Goal: Information Seeking & Learning: Find contact information

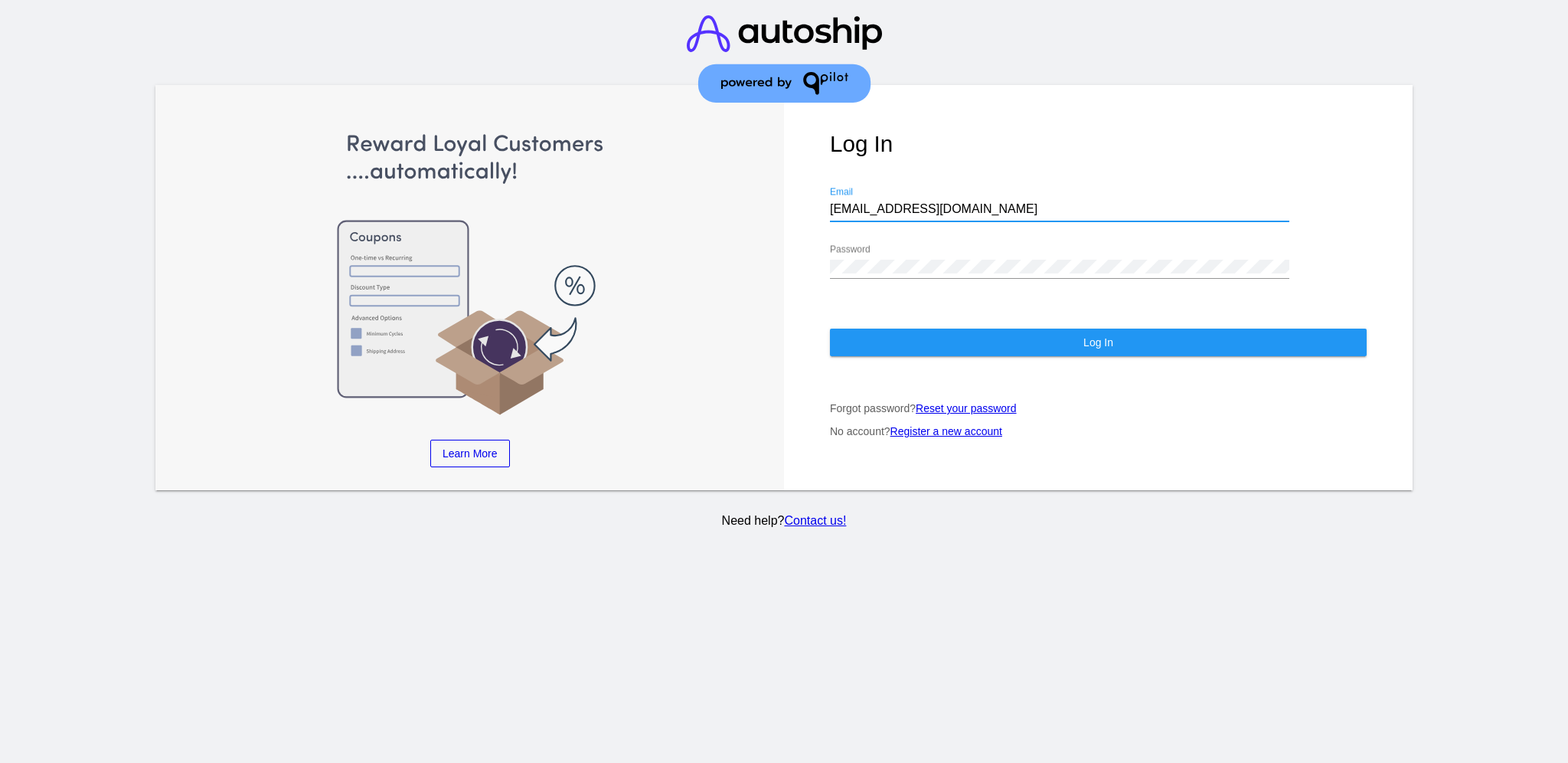
drag, startPoint x: 860, startPoint y: 197, endPoint x: 715, endPoint y: 193, distance: 145.1
click at [715, 193] on div "Learn More Learn How Learn More Learn How Learn More Learn How ‹ › Log In [EMAI…" at bounding box center [784, 287] width 1258 height 406
drag, startPoint x: 970, startPoint y: 197, endPoint x: 757, endPoint y: 189, distance: 213.2
click at [757, 189] on div "Learn More Learn How Learn More Learn How Learn More Learn How ‹ › Log In [EMAI…" at bounding box center [784, 287] width 1258 height 406
paste input "[EMAIL_ADDRESS][DOMAIN_NAME]"
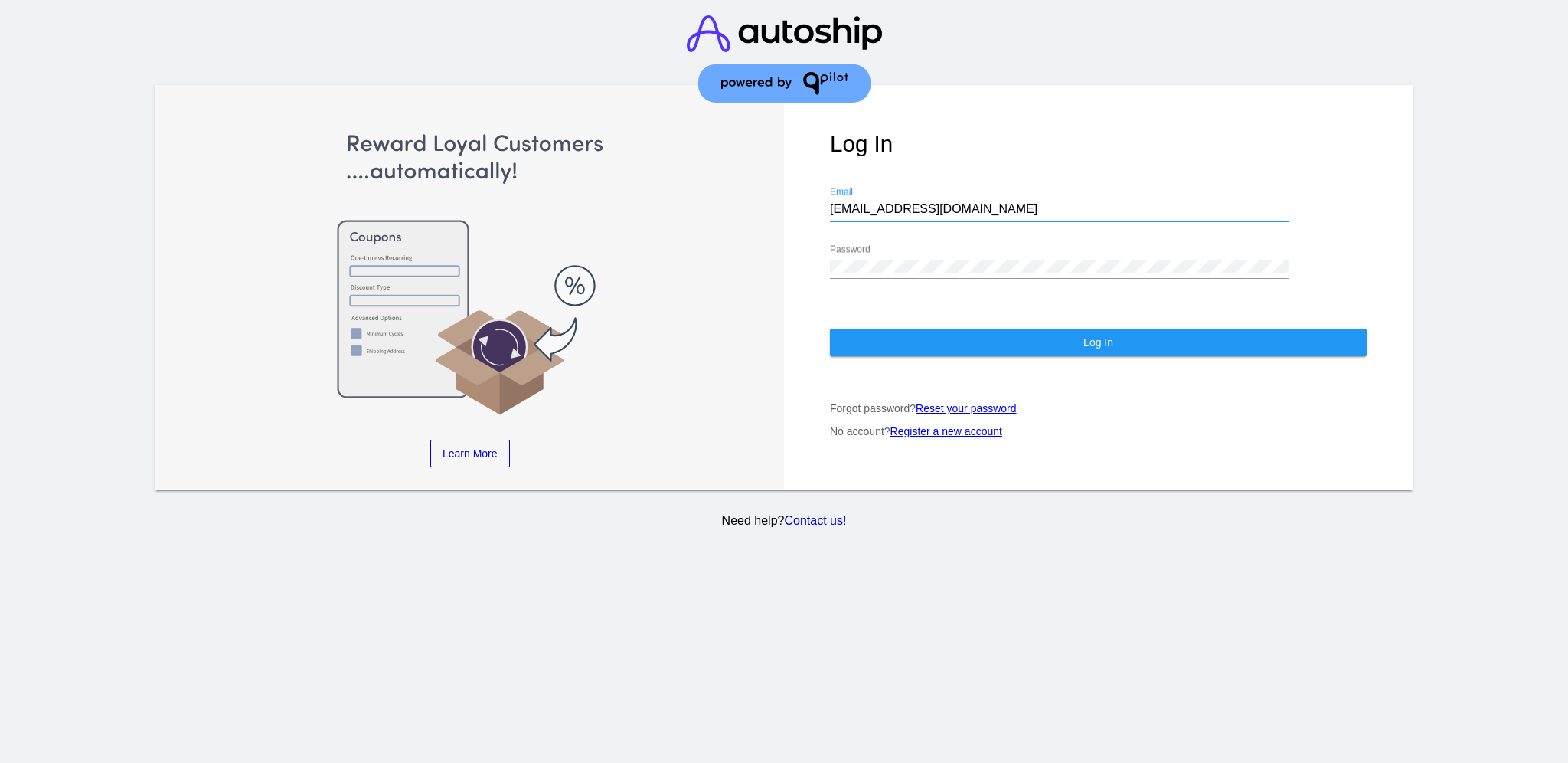
type input "[EMAIL_ADDRESS][DOMAIN_NAME]"
click at [924, 256] on div "Password" at bounding box center [1060, 262] width 460 height 34
drag, startPoint x: 939, startPoint y: 259, endPoint x: 776, endPoint y: 252, distance: 163.2
click at [776, 252] on div "Learn More Learn How Learn More Learn How Learn More Learn How ‹ › Log In [EMAI…" at bounding box center [784, 287] width 1258 height 406
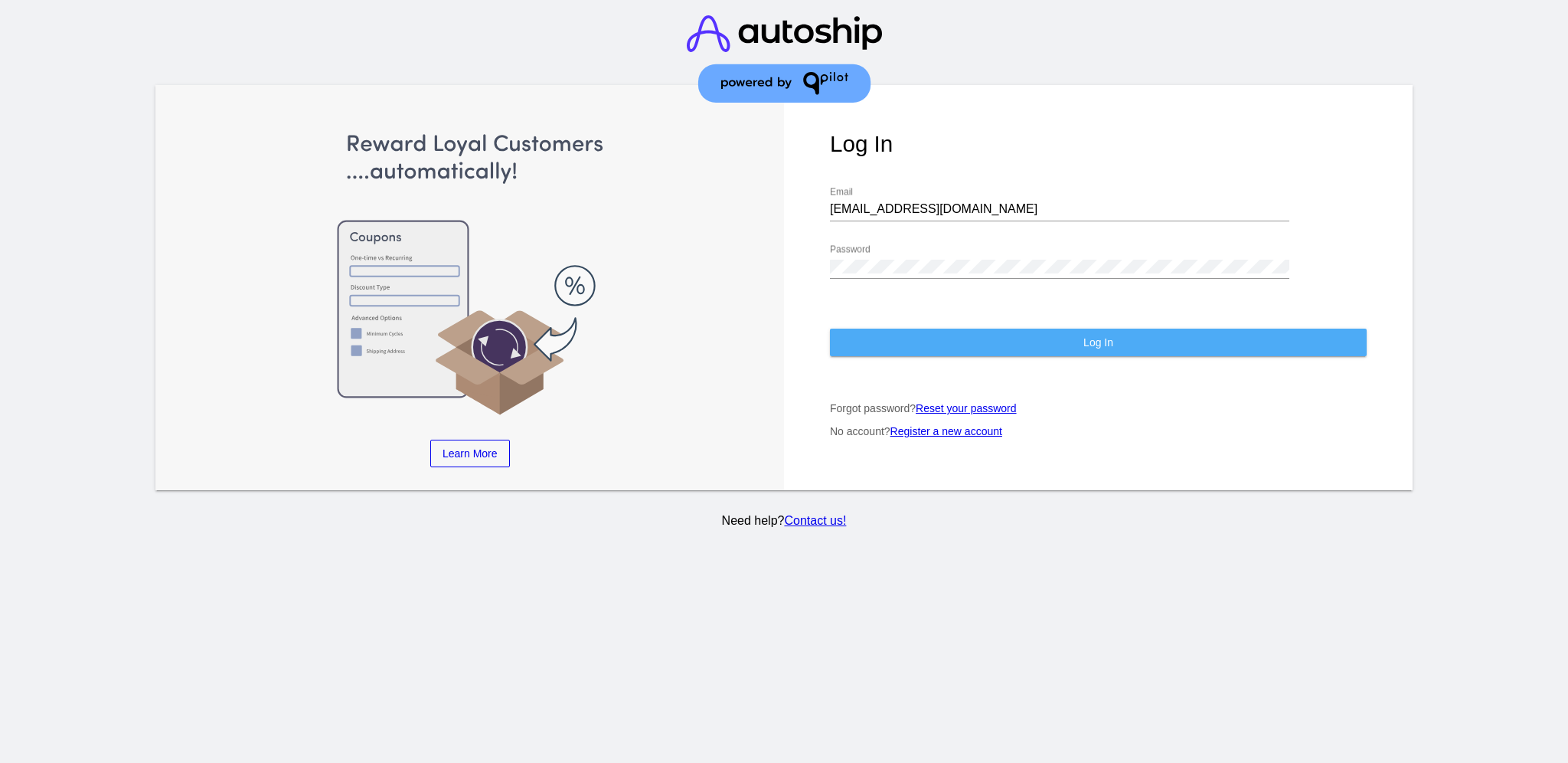
click at [853, 328] on button "Log In" at bounding box center [1098, 342] width 537 height 28
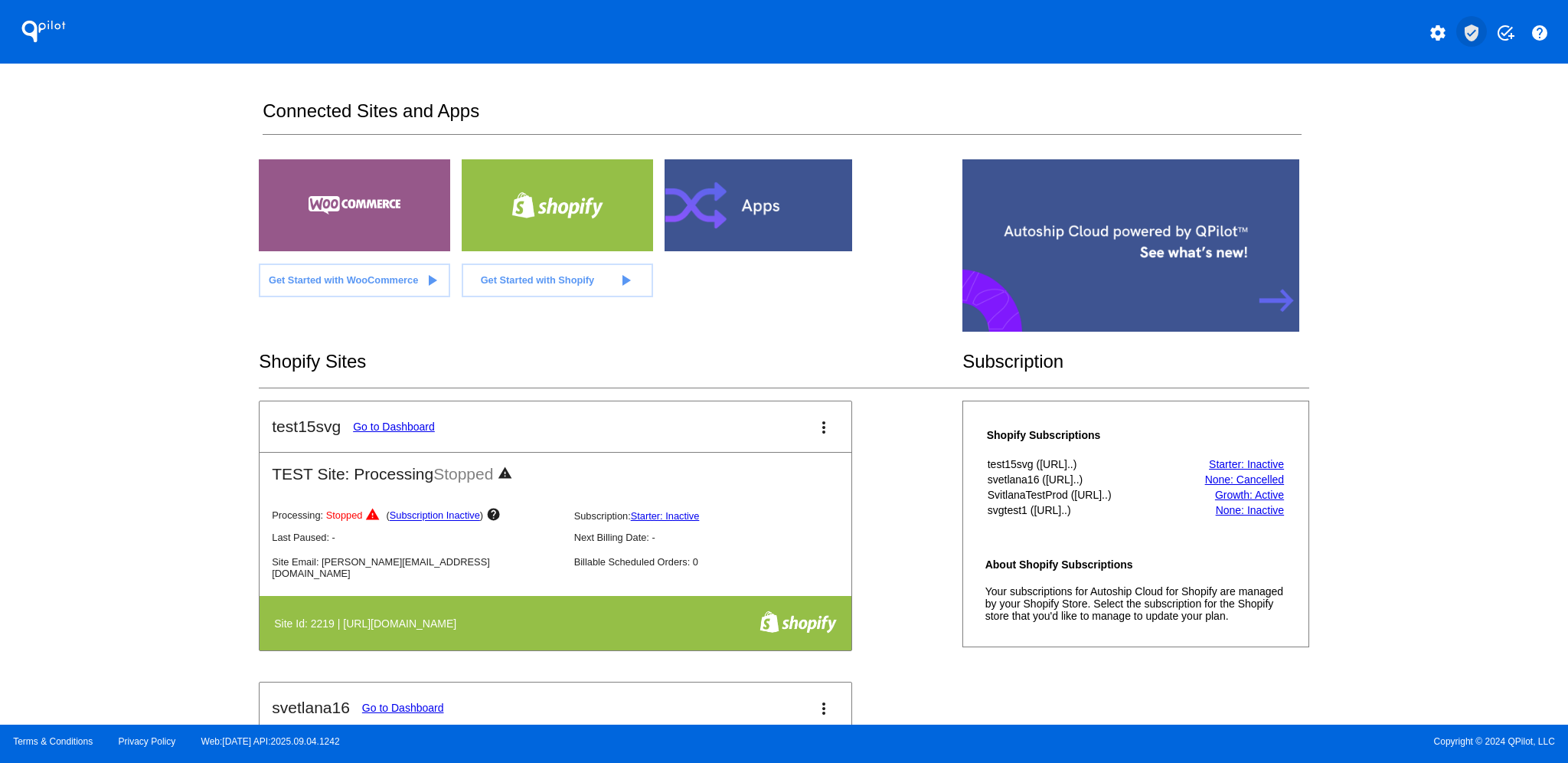
click at [1483, 28] on button "verified_user" at bounding box center [1472, 31] width 31 height 31
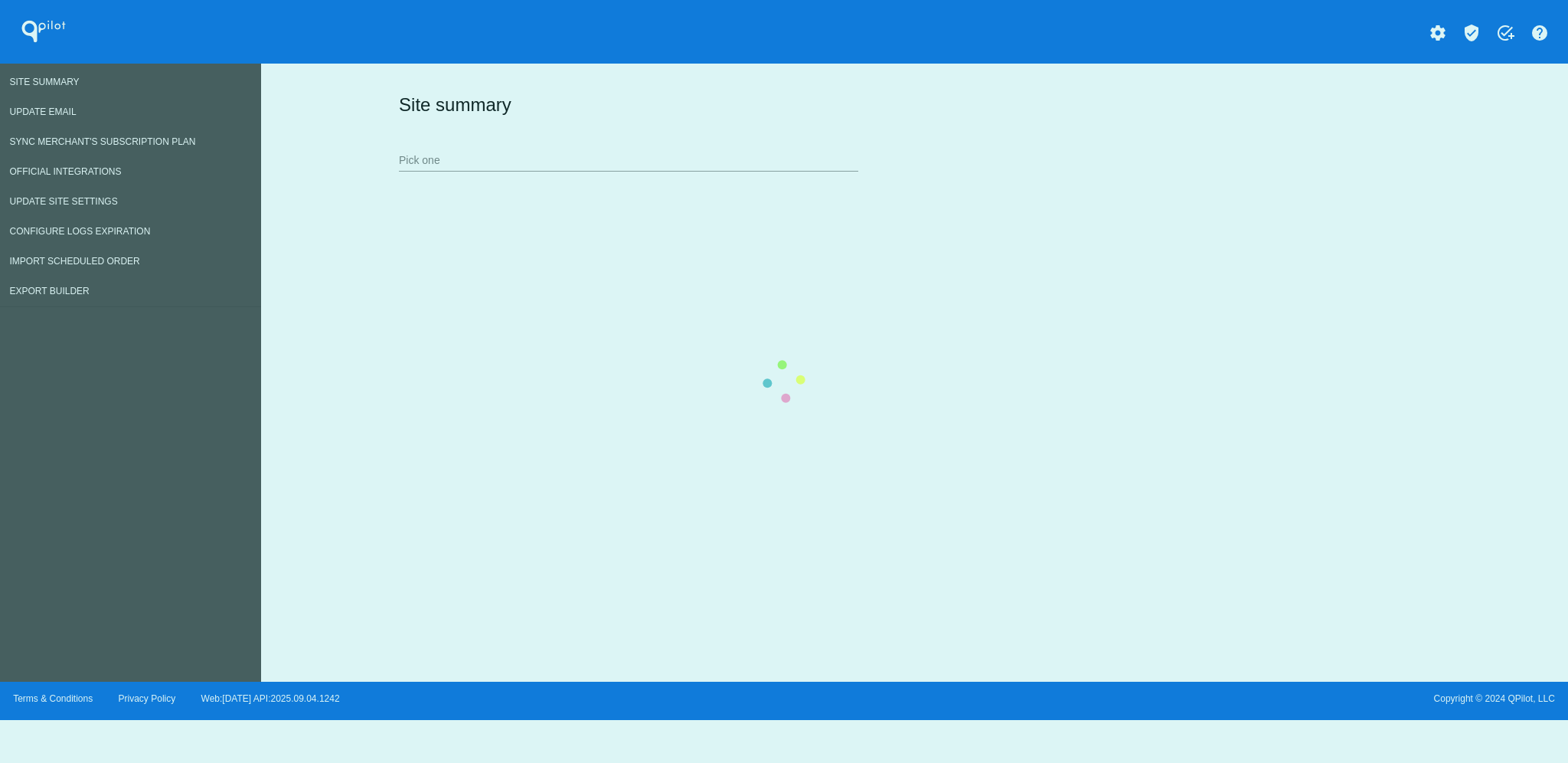
click at [562, 161] on div "Site summary Pick one" at bounding box center [911, 131] width 1033 height 105
click at [591, 152] on div "Site summary Pick one" at bounding box center [911, 131] width 1033 height 105
click at [502, 170] on div "Site summary Pick one" at bounding box center [911, 131] width 1033 height 105
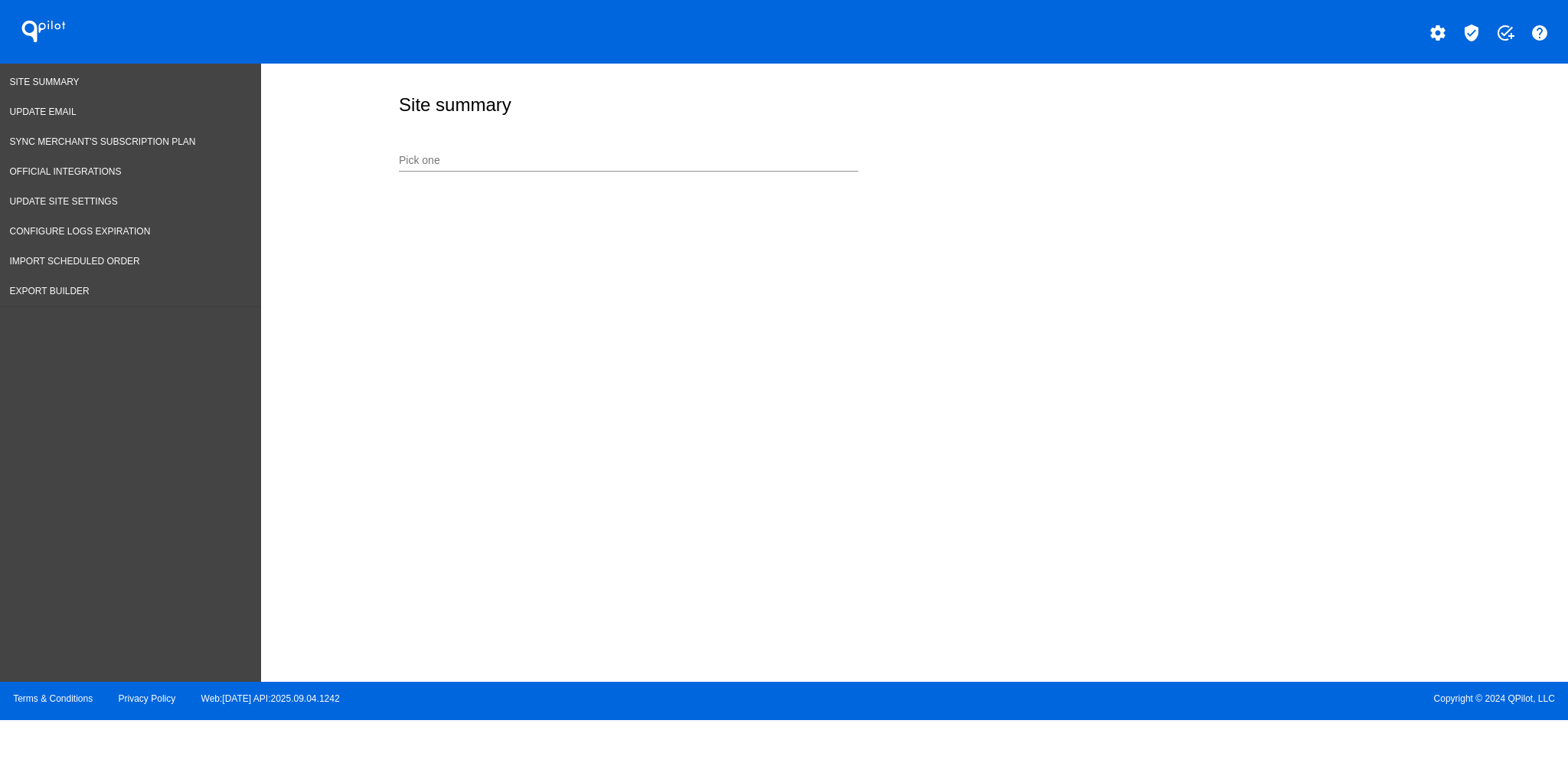
click at [464, 150] on div "Pick one" at bounding box center [628, 156] width 460 height 30
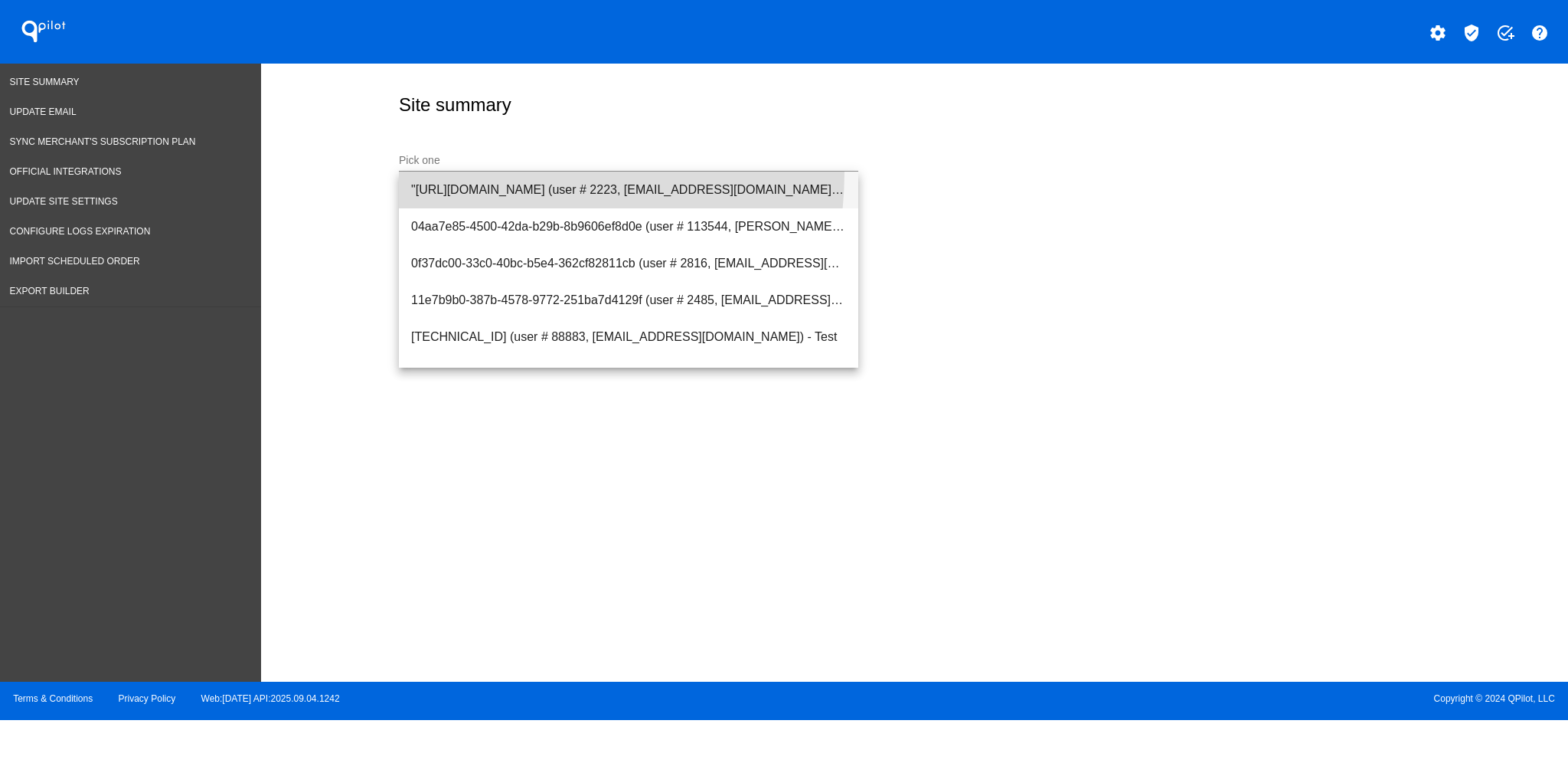
click at [470, 172] on span ""[URL][DOMAIN_NAME] (user # 2223, [EMAIL_ADDRESS][DOMAIN_NAME]) - Test" at bounding box center [628, 190] width 435 height 37
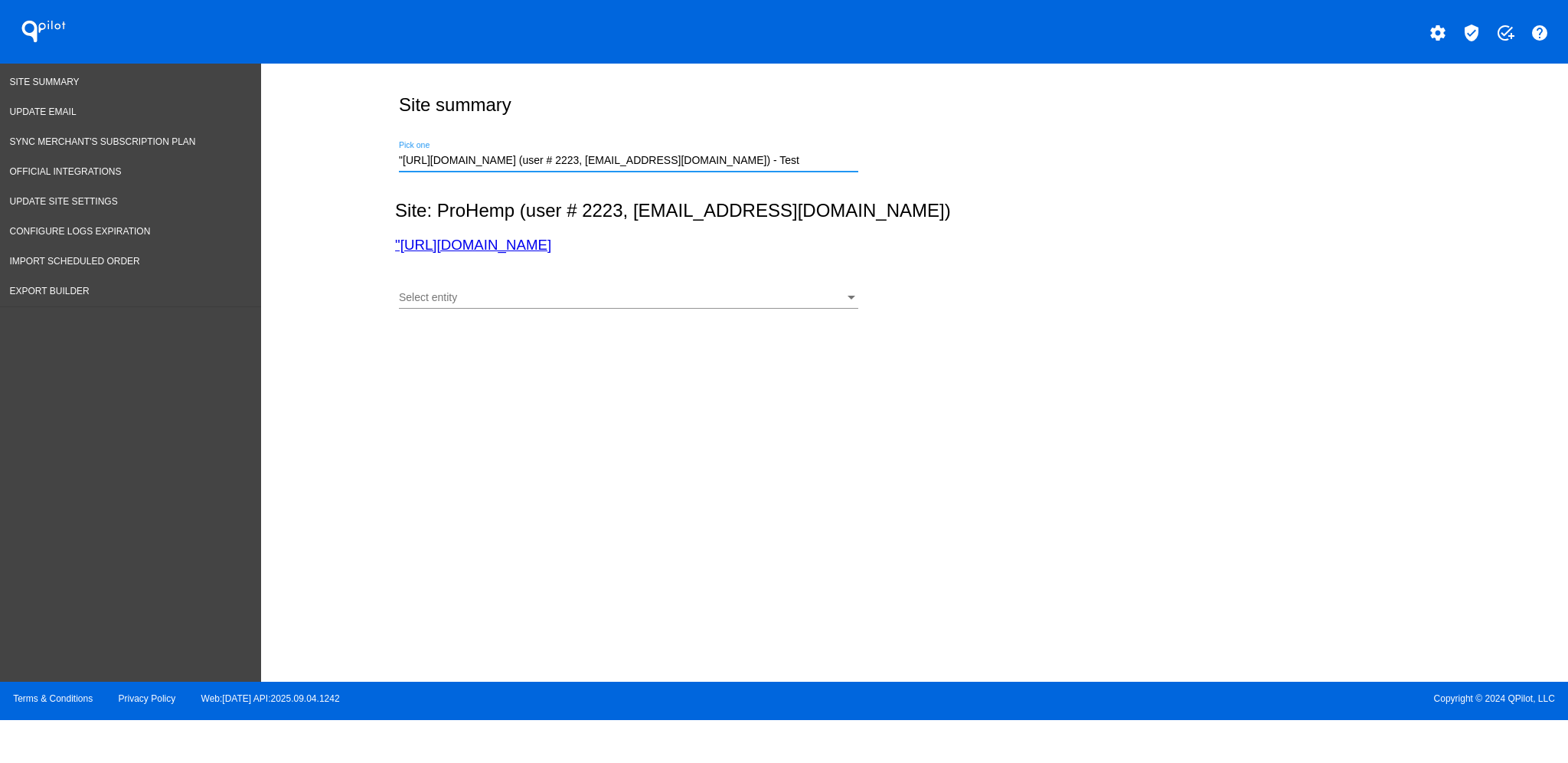
paste input "[DOMAIN_NAME]"
drag, startPoint x: 733, startPoint y: 160, endPoint x: 80, endPoint y: 134, distance: 653.5
click at [80, 134] on div "Site Summary Update Email Sync Merchant's Subscription Plan Official Integratio…" at bounding box center [784, 373] width 1568 height 618
drag, startPoint x: 646, startPoint y: 157, endPoint x: 276, endPoint y: 162, distance: 370.0
click at [276, 162] on div "Site summary [DOMAIN_NAME] Pick one Site: ProHemp (user # 2223, [EMAIL_ADDRESS]…" at bounding box center [914, 369] width 1307 height 610
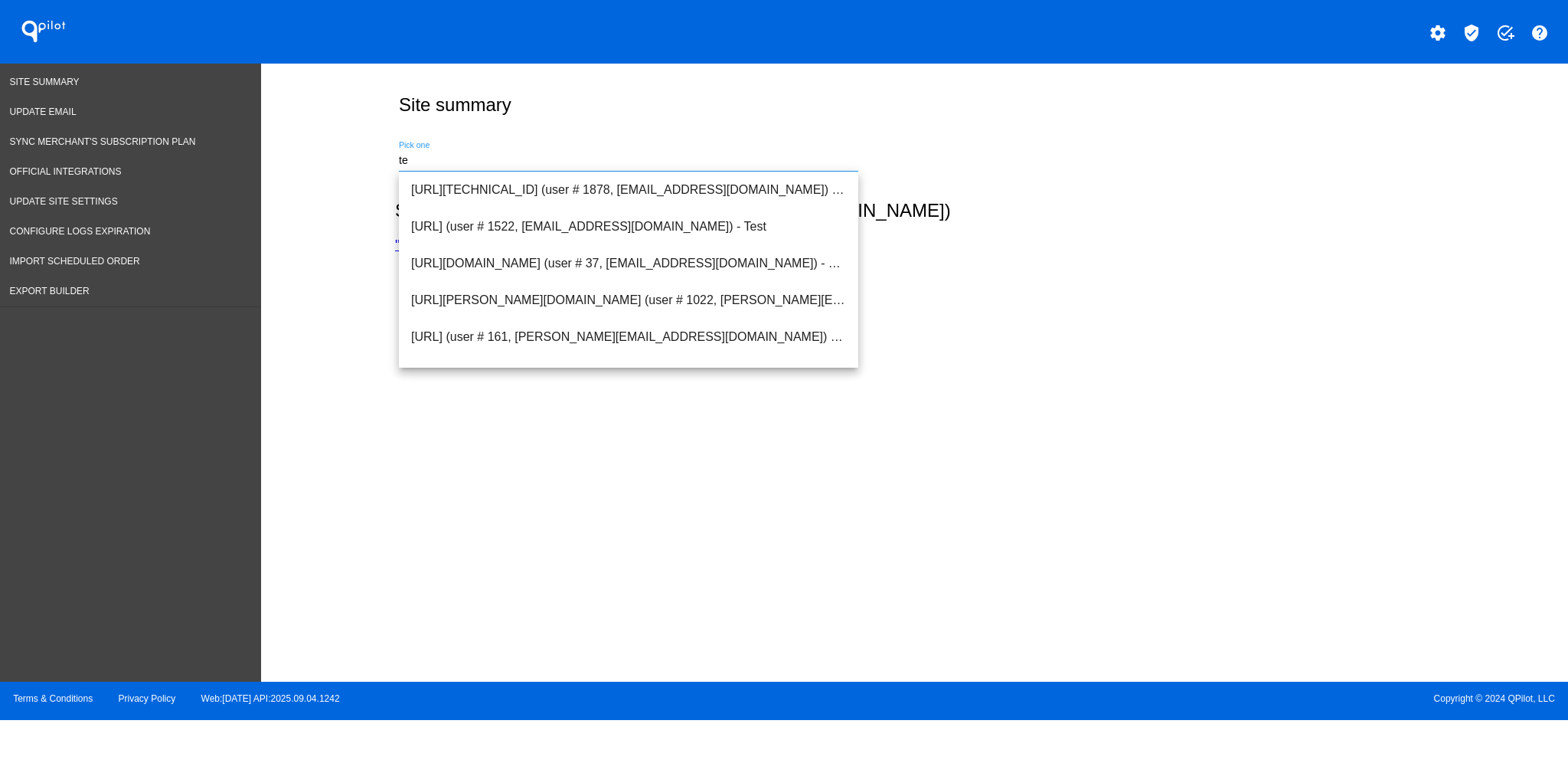
type input "t"
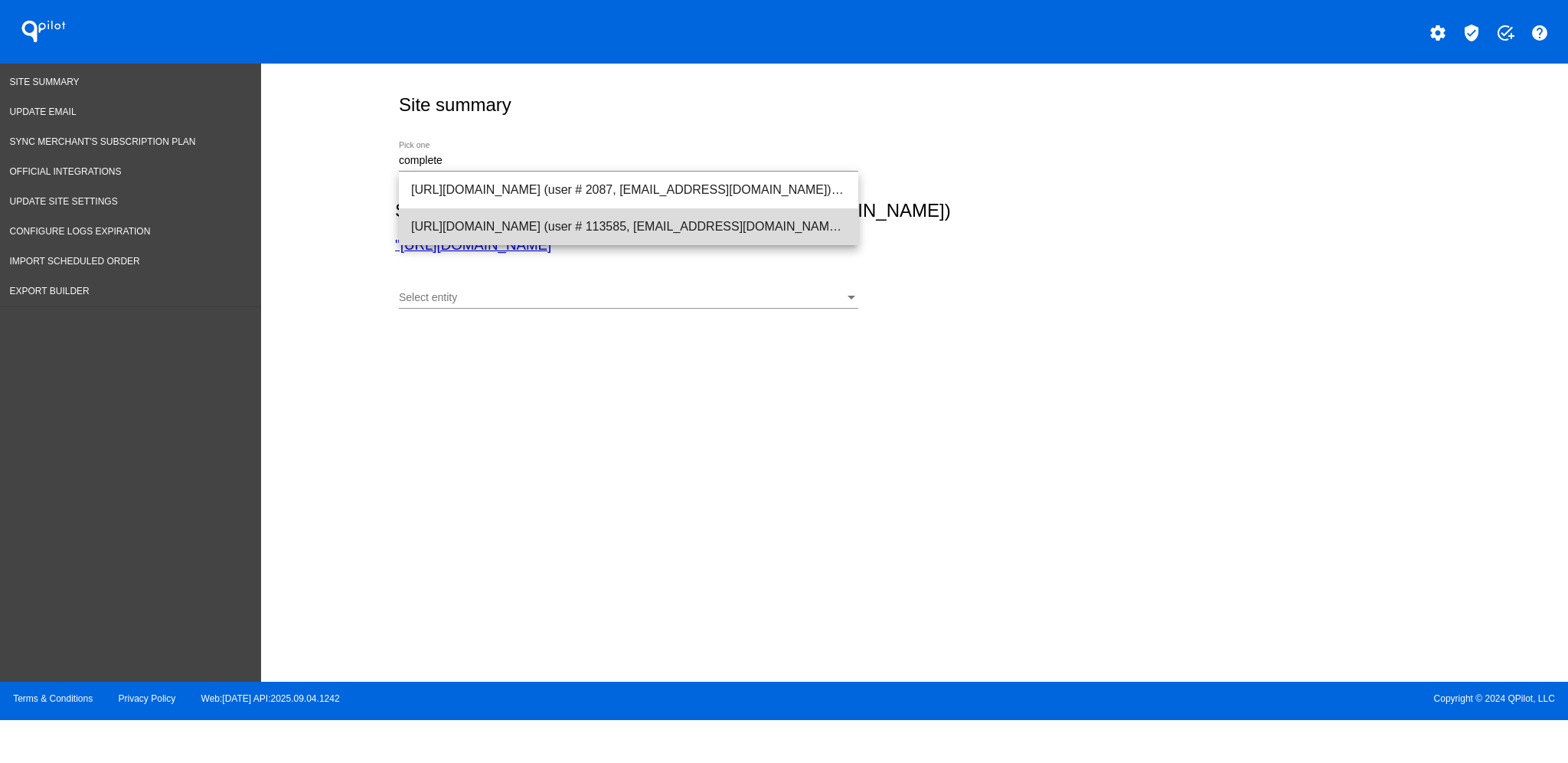
click at [557, 234] on span "[URL][DOMAIN_NAME] (user # 113585, [EMAIL_ADDRESS][DOMAIN_NAME]) - Test" at bounding box center [628, 227] width 435 height 37
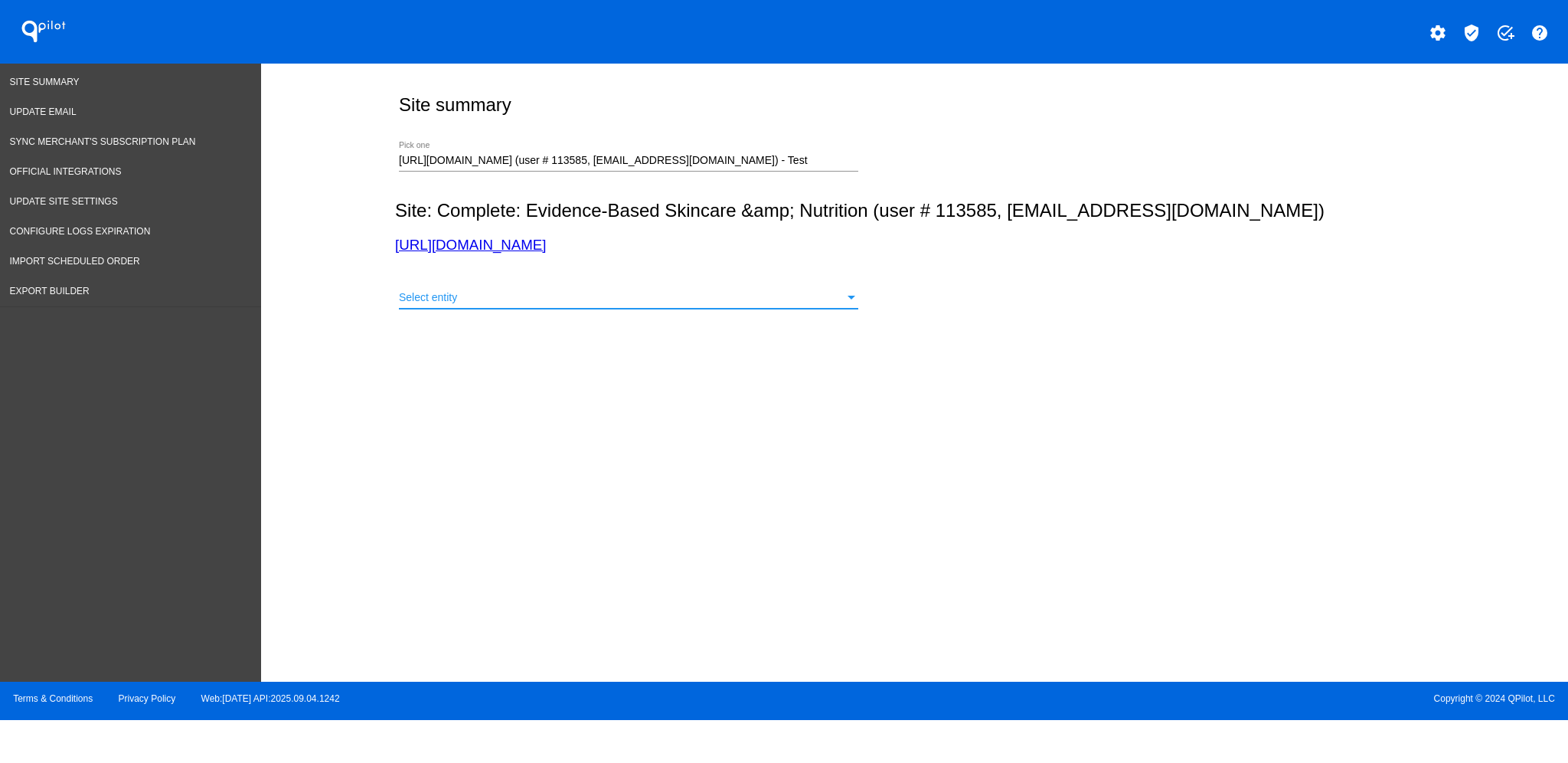
click at [700, 297] on div "Select entity" at bounding box center [621, 298] width 445 height 13
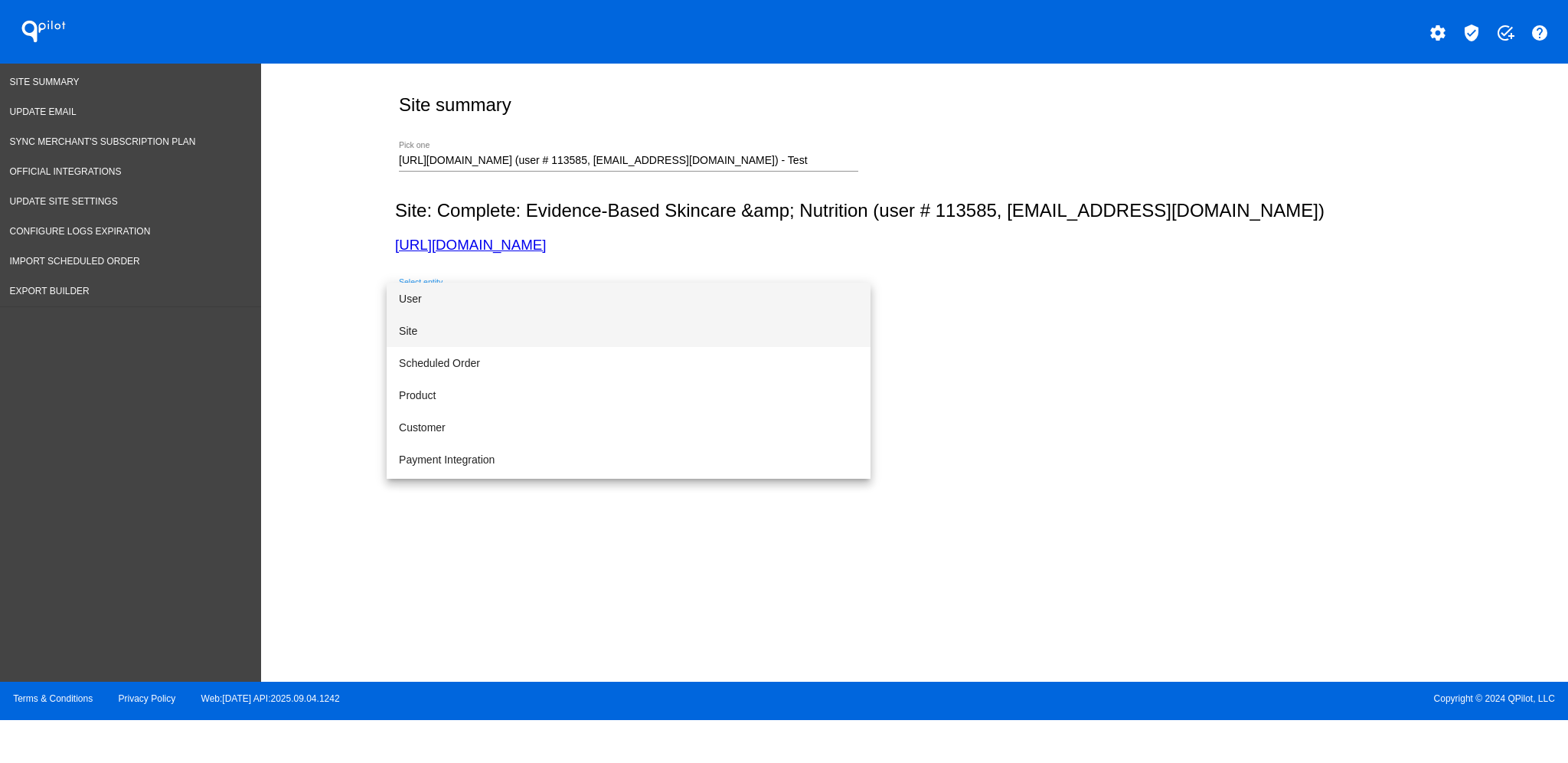
click at [653, 331] on span "Site" at bounding box center [628, 331] width 460 height 32
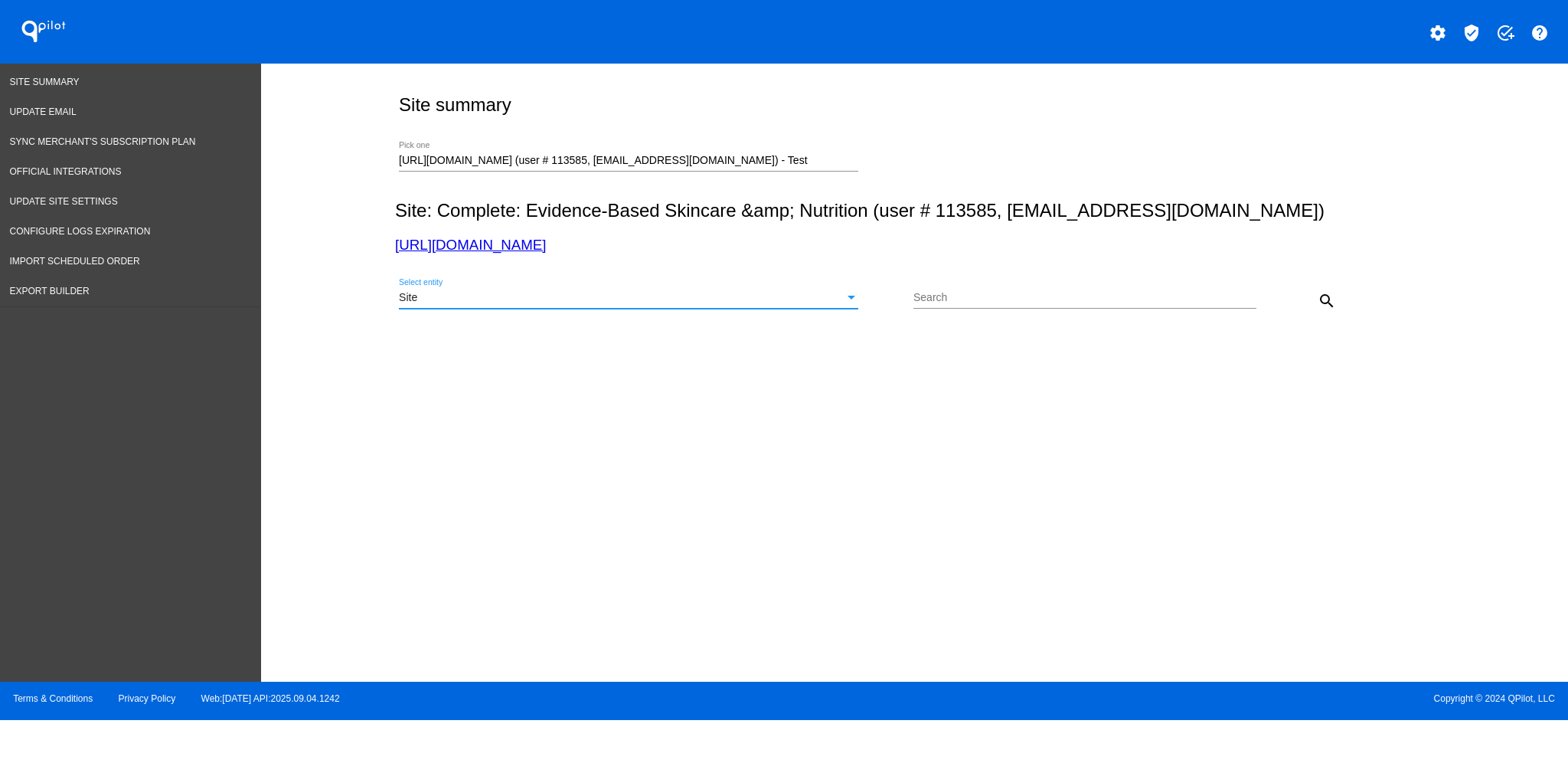
click at [1319, 297] on mat-icon "search" at bounding box center [1327, 301] width 18 height 18
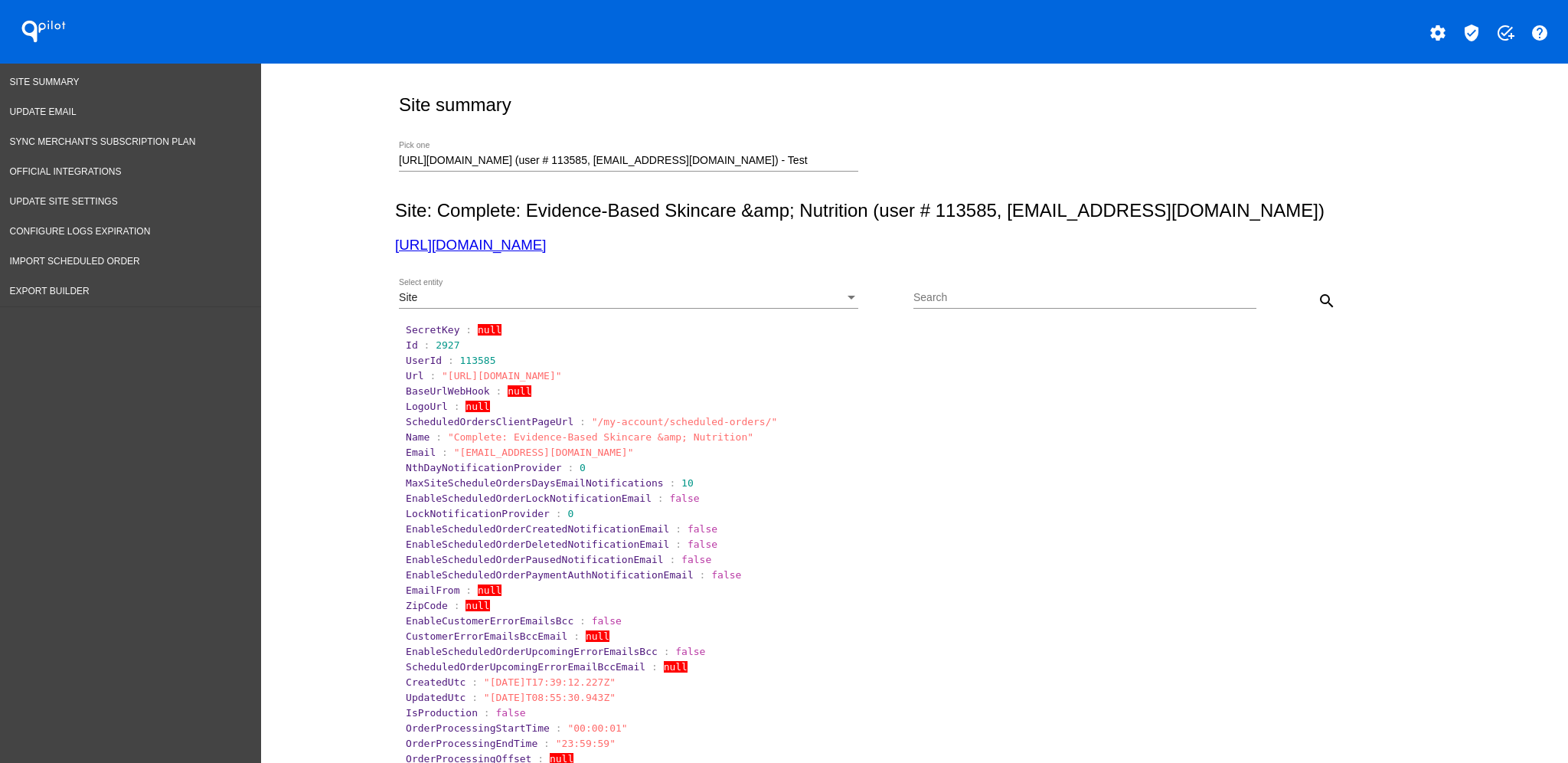
click at [820, 162] on input "[URL][DOMAIN_NAME] (user # 113585, [EMAIL_ADDRESS][DOMAIN_NAME]) - Test" at bounding box center [628, 161] width 460 height 13
drag, startPoint x: 802, startPoint y: 162, endPoint x: 292, endPoint y: 158, distance: 510.0
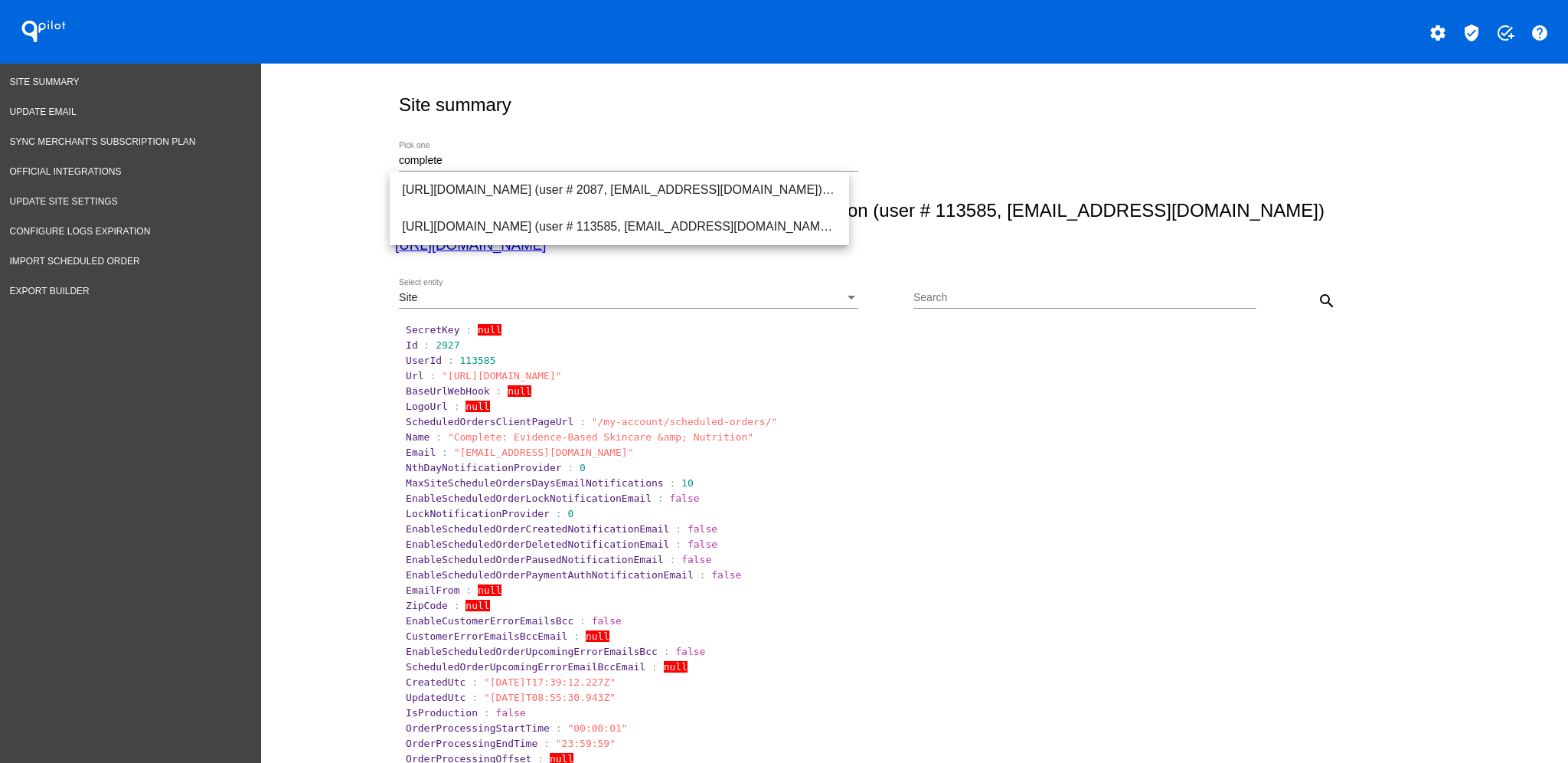
click at [766, 139] on div "complete Pick one" at bounding box center [911, 158] width 1033 height 54
drag, startPoint x: 479, startPoint y: 161, endPoint x: 290, endPoint y: 157, distance: 189.0
type input "c"
click at [596, 235] on span "[URL][DOMAIN_NAME] (user # 113585, [EMAIL_ADDRESS][DOMAIN_NAME]) - Test" at bounding box center [619, 227] width 435 height 37
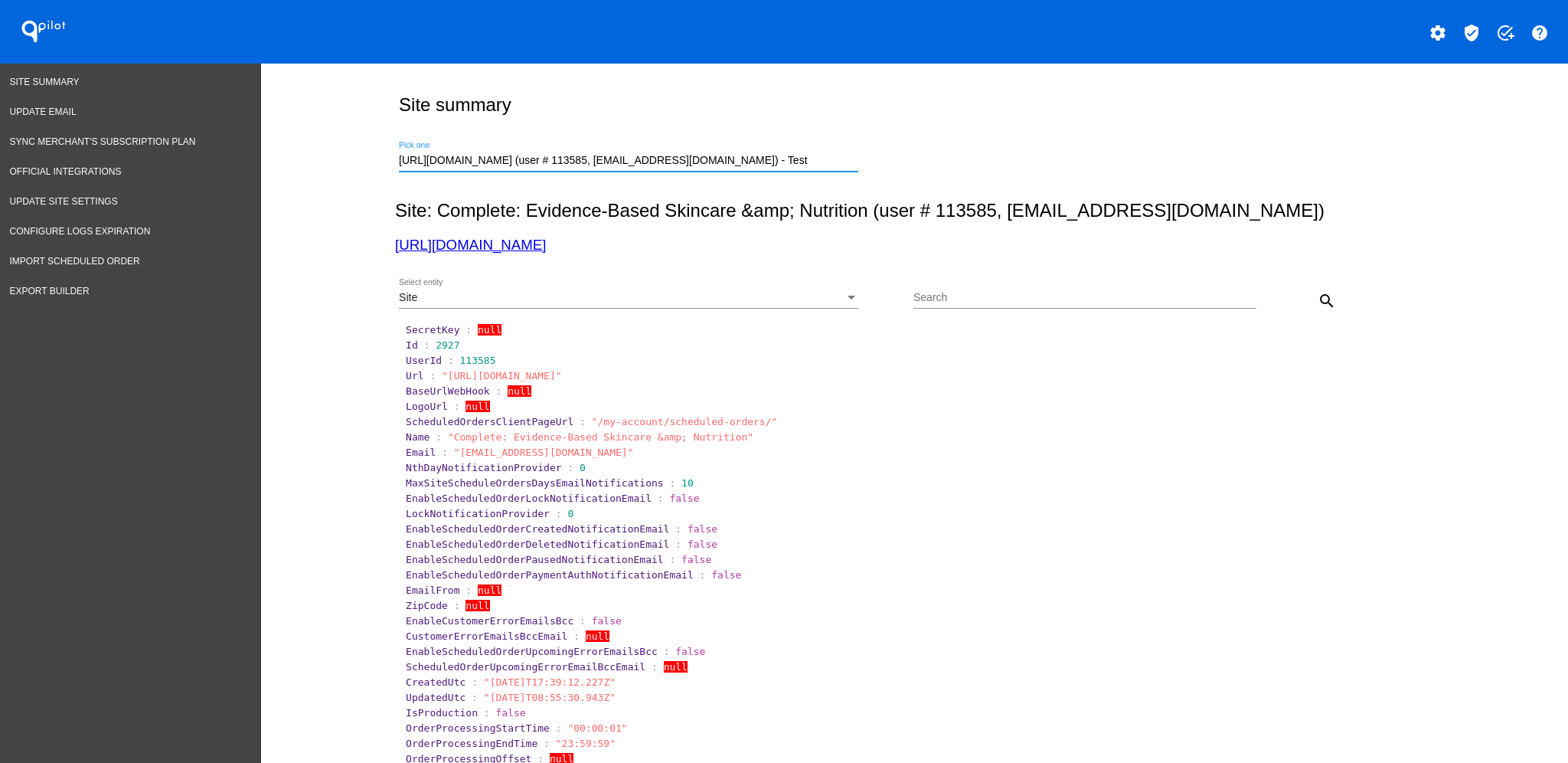
click at [1350, 296] on div "Site Select entity Search search" at bounding box center [911, 295] width 1033 height 54
click at [1318, 300] on mat-icon "search" at bounding box center [1327, 301] width 18 height 18
drag, startPoint x: 997, startPoint y: 208, endPoint x: 1206, endPoint y: 197, distance: 209.3
click at [1222, 201] on h2 "Site: Complete: Evidence-Based Skincare &amp; Nutrition (user # 113585, [EMAIL_…" at bounding box center [911, 211] width 1033 height 22
copy h2 "[EMAIL_ADDRESS][DOMAIN_NAME]"
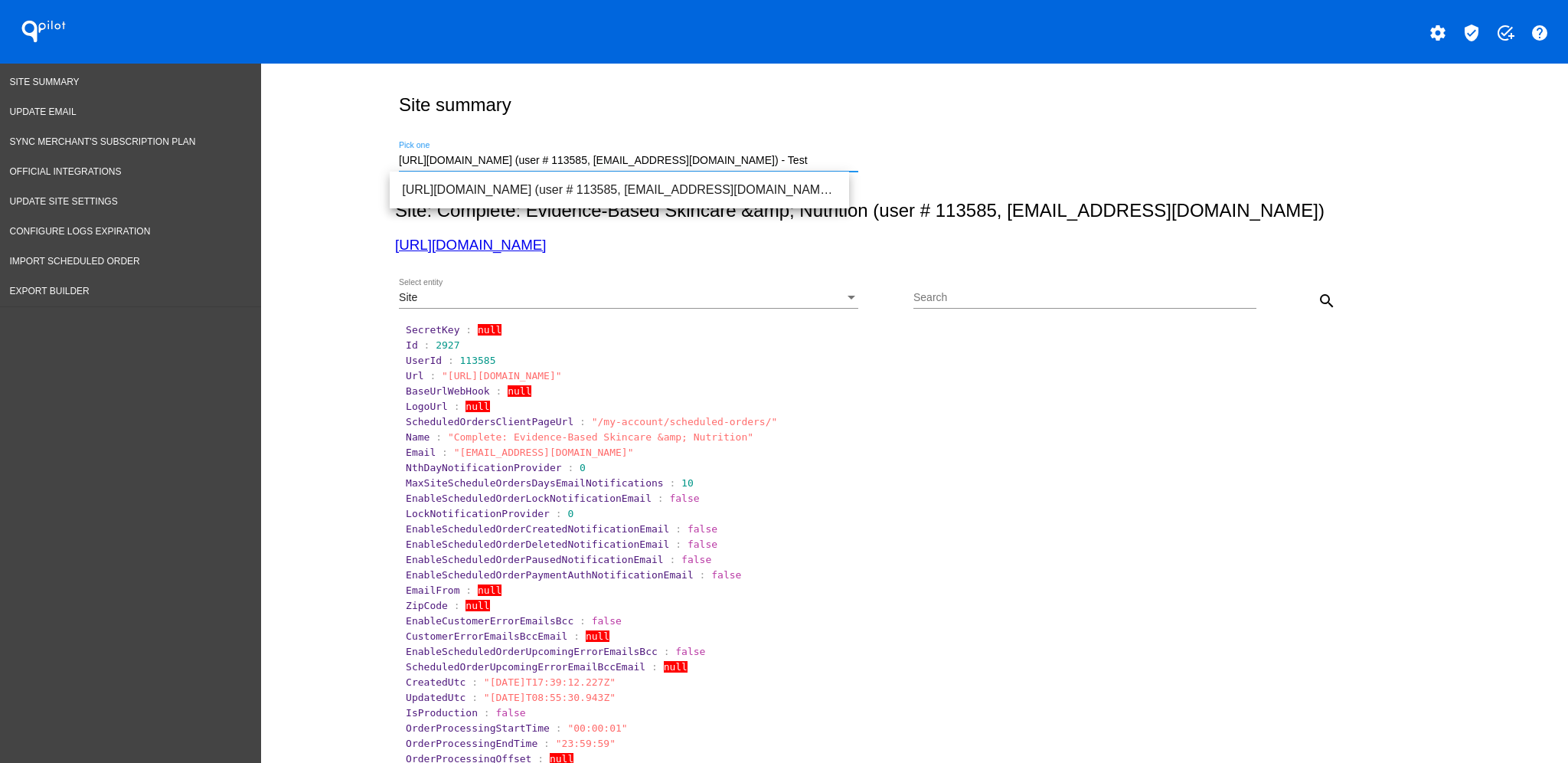
drag, startPoint x: 836, startPoint y: 164, endPoint x: 323, endPoint y: 145, distance: 513.4
paste input "[EMAIL_ADDRESS][DOMAIN_NAME]"
type input "[EMAIL_ADDRESS][DOMAIN_NAME]"
